Goal: Information Seeking & Learning: Learn about a topic

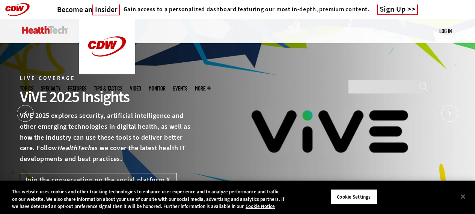
click at [40, 32] on img at bounding box center [44, 30] width 45 height 8
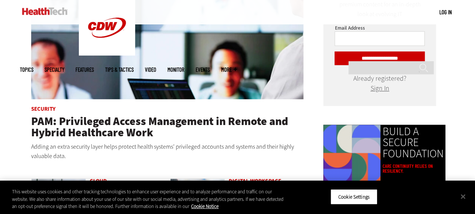
scroll to position [413, 0]
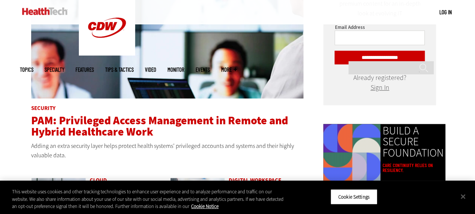
click at [152, 122] on span "PAM: Privileged Access Management in Remote and Hybrid Healthcare Work" at bounding box center [159, 126] width 257 height 26
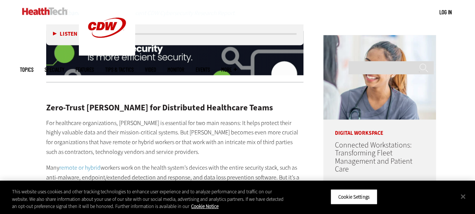
scroll to position [563, 0]
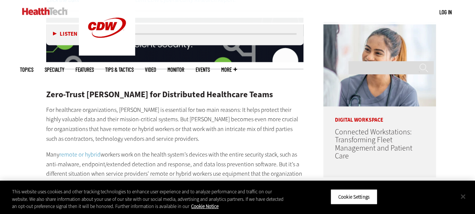
click at [463, 197] on button "Close" at bounding box center [463, 196] width 17 height 17
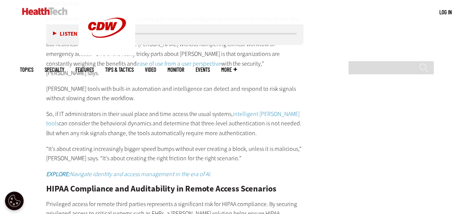
scroll to position [1202, 0]
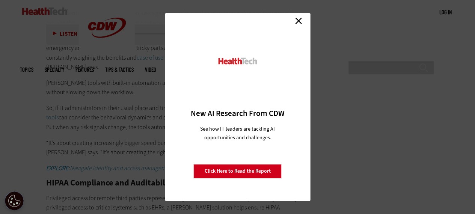
click at [299, 24] on link "Close" at bounding box center [298, 20] width 11 height 11
